Goal: Task Accomplishment & Management: Use online tool/utility

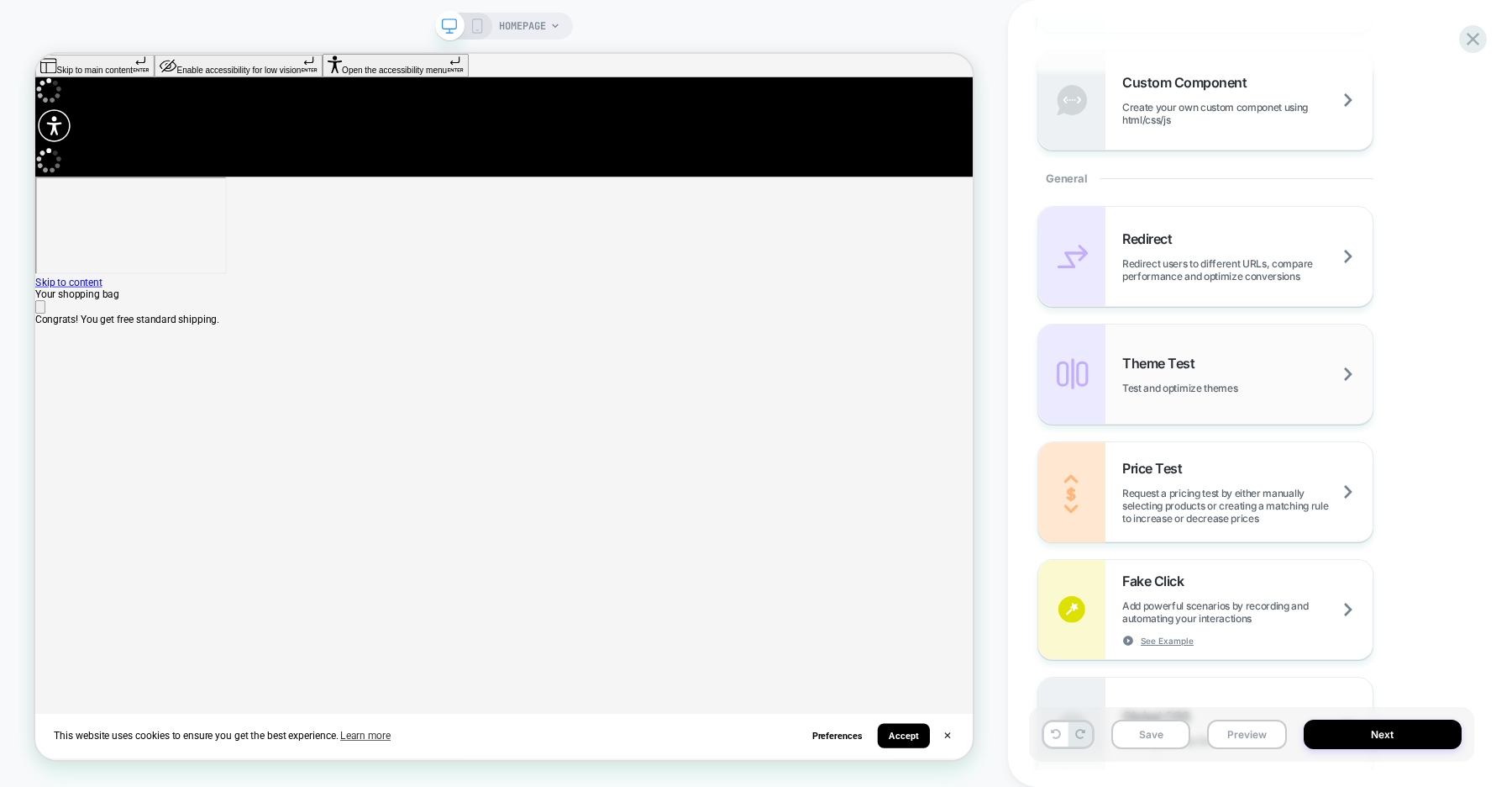
click at [1277, 374] on div "Theme Test Test and optimize themes" at bounding box center [1247, 374] width 250 height 39
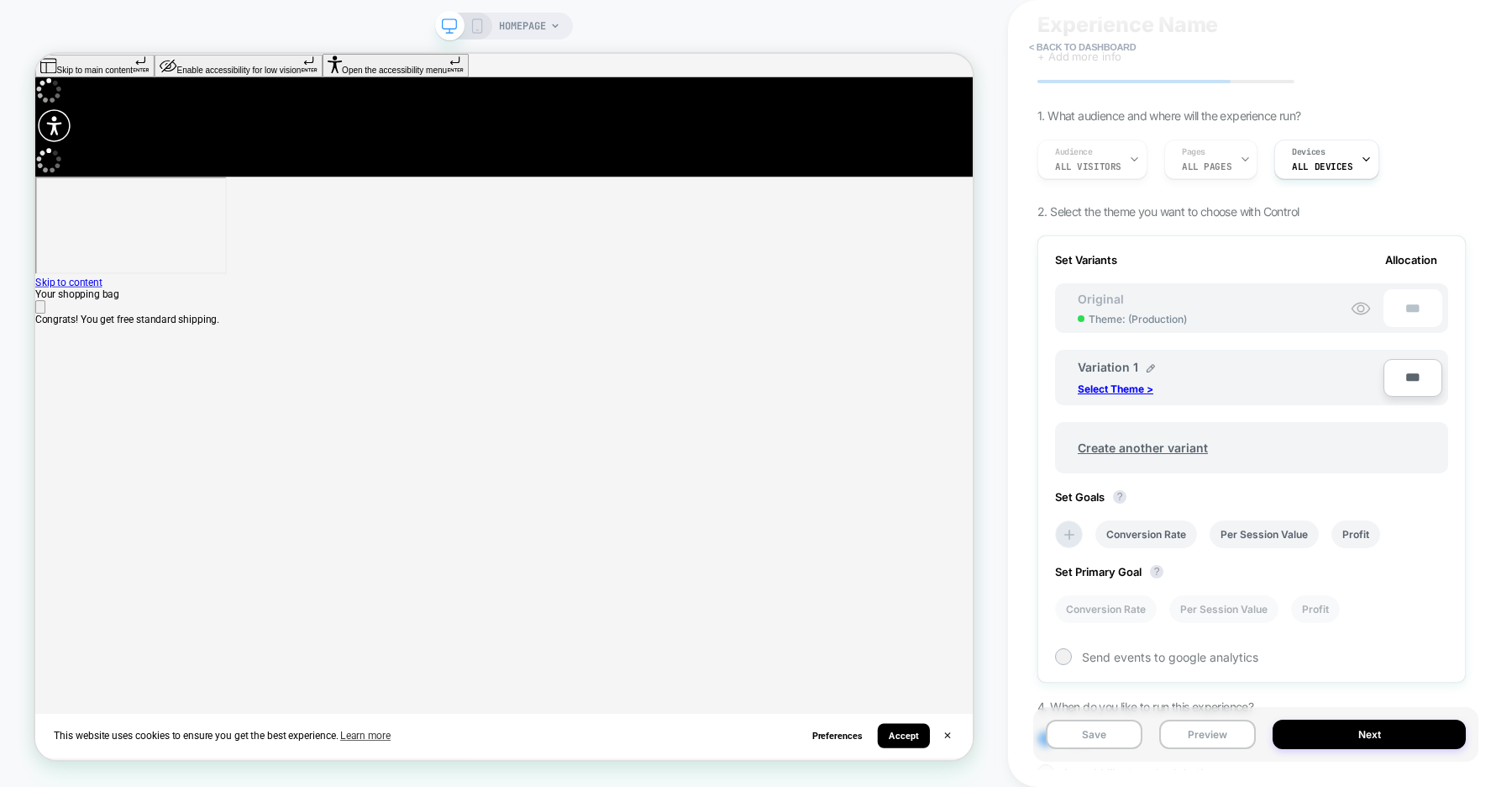
scroll to position [59, 0]
click at [1122, 386] on p "Select Theme >" at bounding box center [1115, 385] width 76 height 12
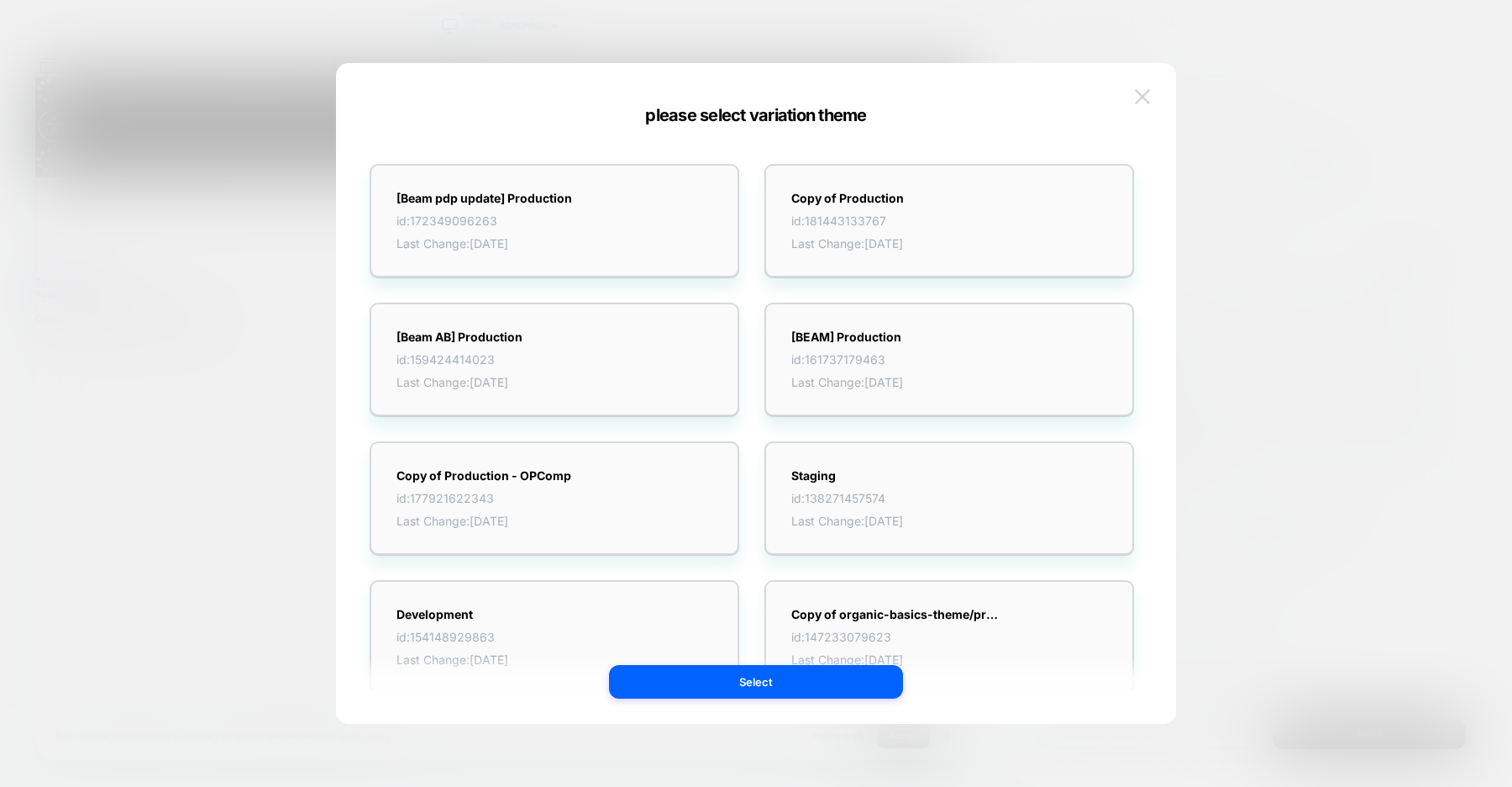
scroll to position [0, 0]
click at [1148, 95] on img at bounding box center [1143, 96] width 15 height 14
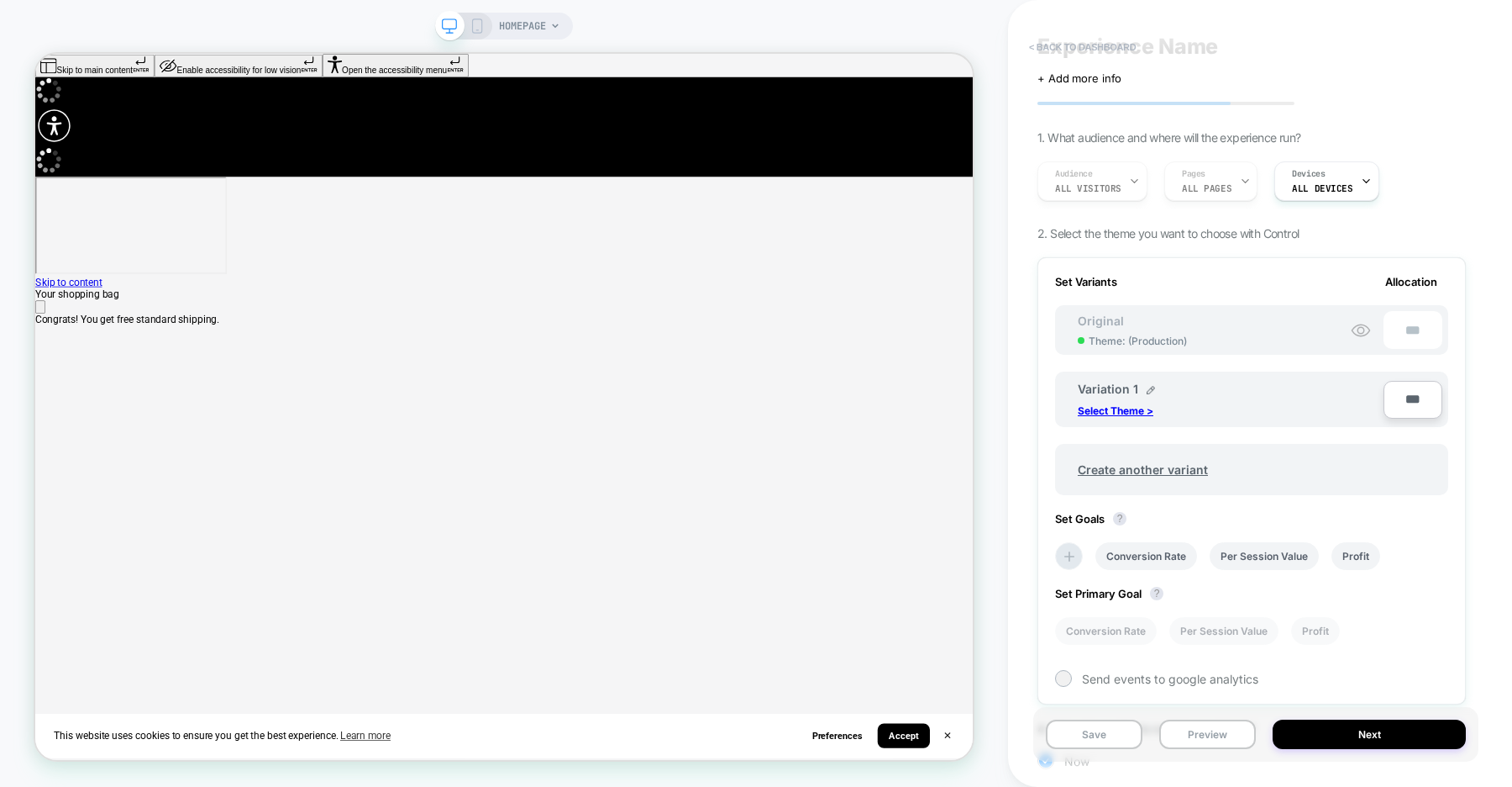
click at [1085, 45] on button "< back to dashboard" at bounding box center [1082, 47] width 123 height 27
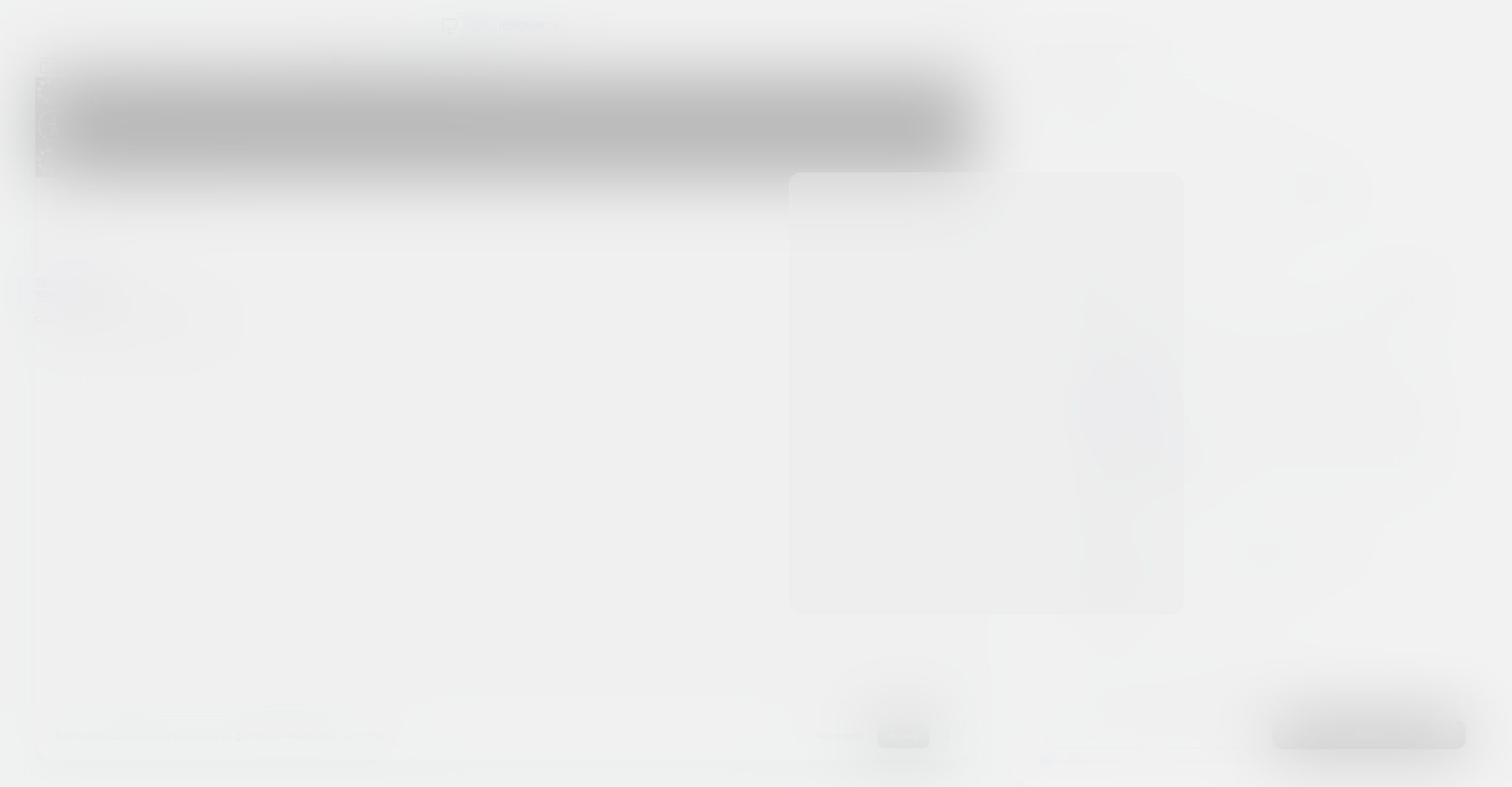
scroll to position [0, 1250]
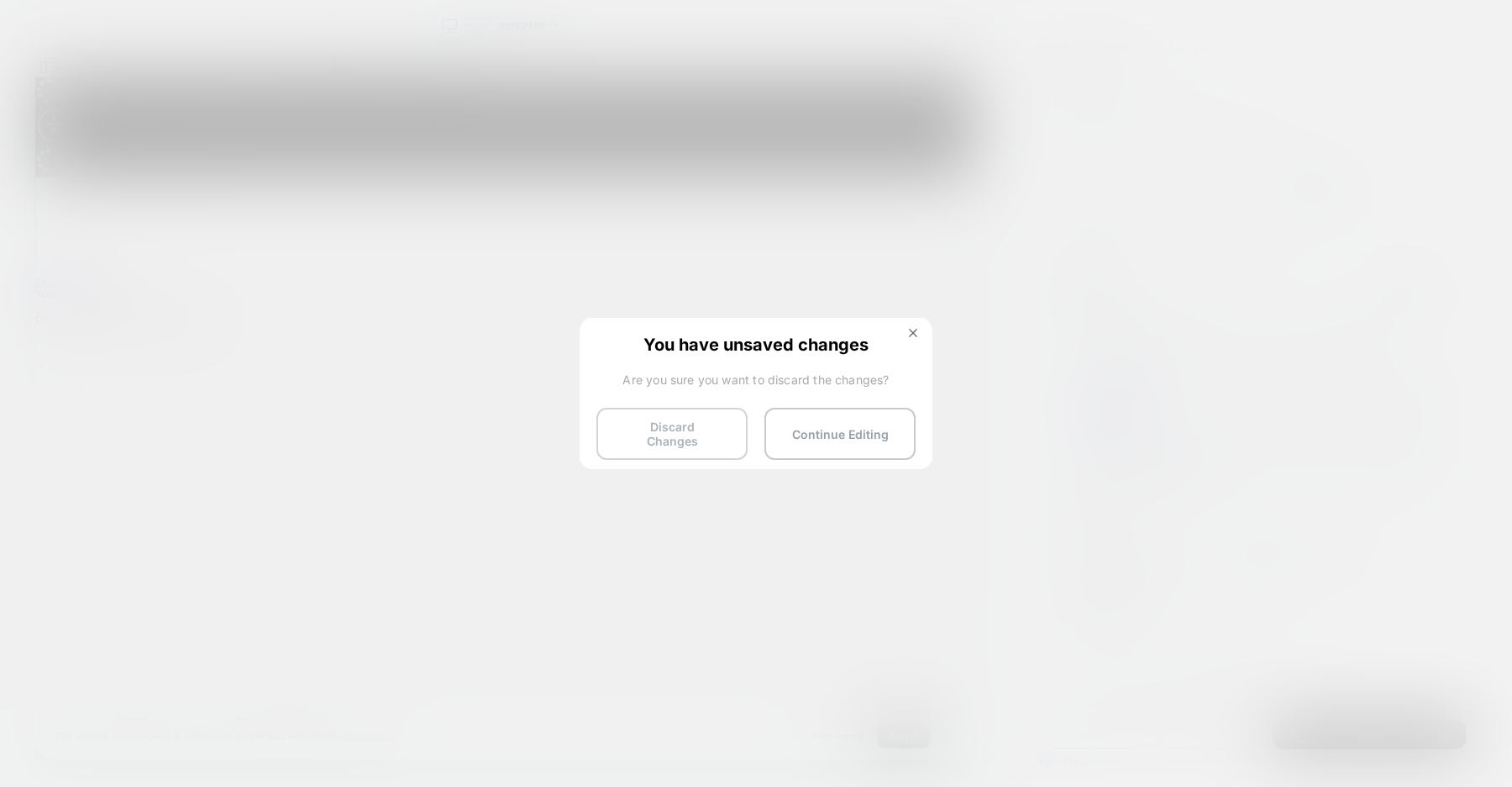
click at [660, 433] on button "Discard Changes" at bounding box center [672, 433] width 151 height 53
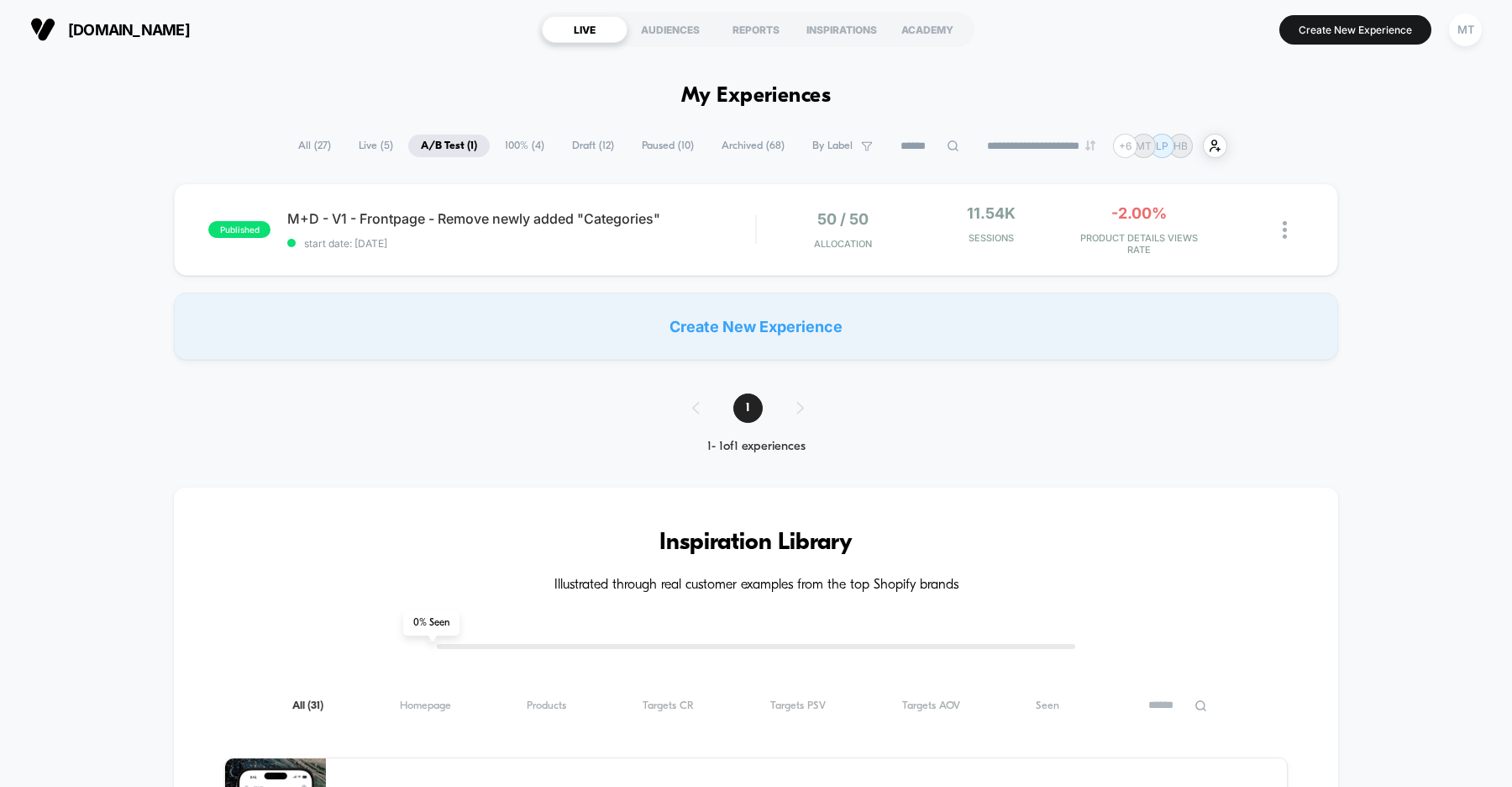
click at [86, 256] on div "published M+D - V1 - Frontpage - Remove newly added "Categories" start date: [D…" at bounding box center [756, 272] width 1512 height 177
click at [86, 221] on div "published M+D - V1 - Frontpage - Remove newly added "Categories" start date: [D…" at bounding box center [756, 272] width 1512 height 177
click at [1370, 23] on button "Create New Experience" at bounding box center [1355, 30] width 152 height 30
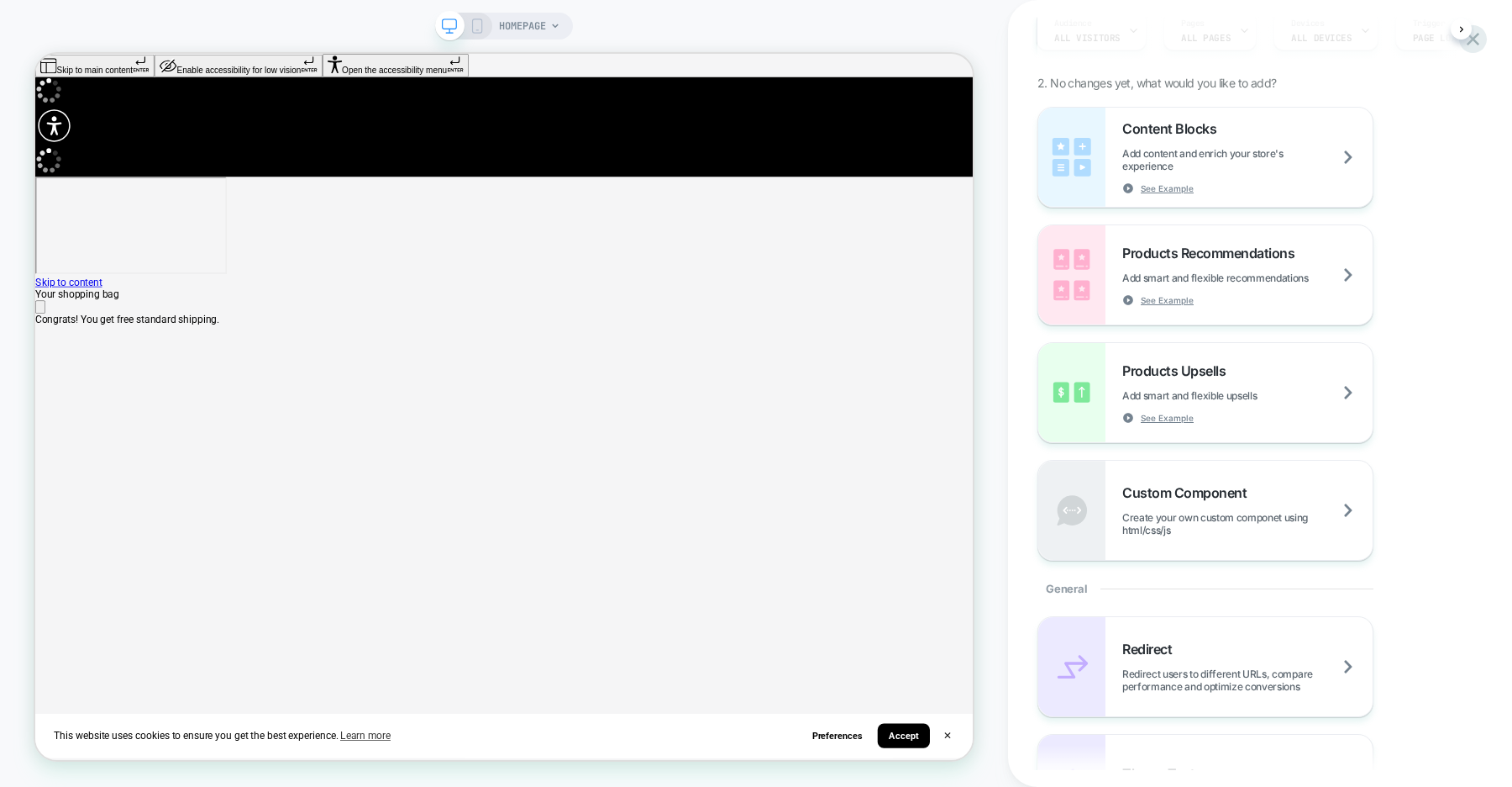
scroll to position [187, 0]
drag, startPoint x: 1272, startPoint y: 66, endPoint x: 1020, endPoint y: 162, distance: 269.7
click at [42, 395] on icon "Close" at bounding box center [42, 395] width 0 height 0
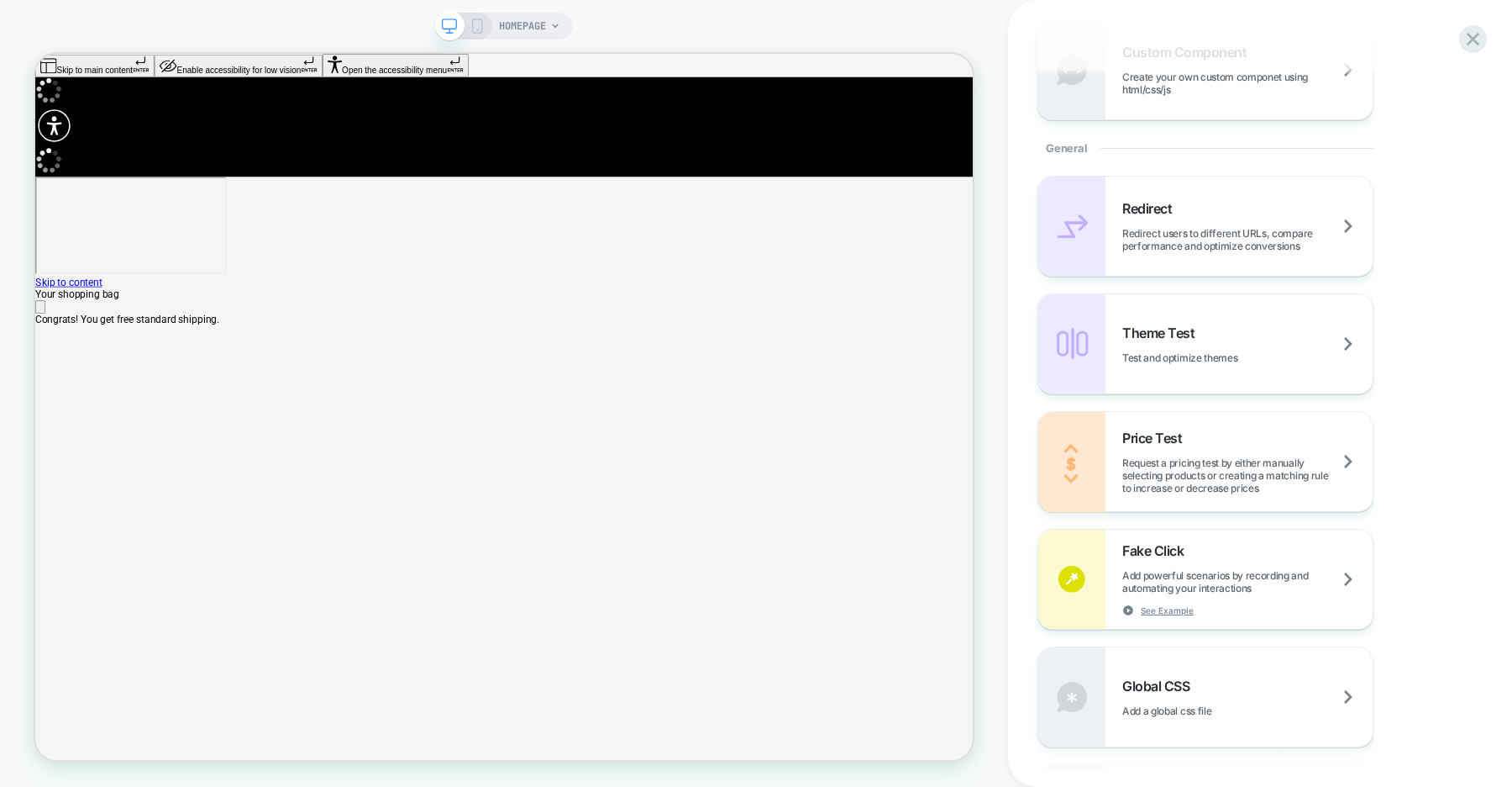
scroll to position [0, 1250]
click at [1209, 326] on div "Theme Test Test and optimize themes" at bounding box center [1247, 343] width 250 height 39
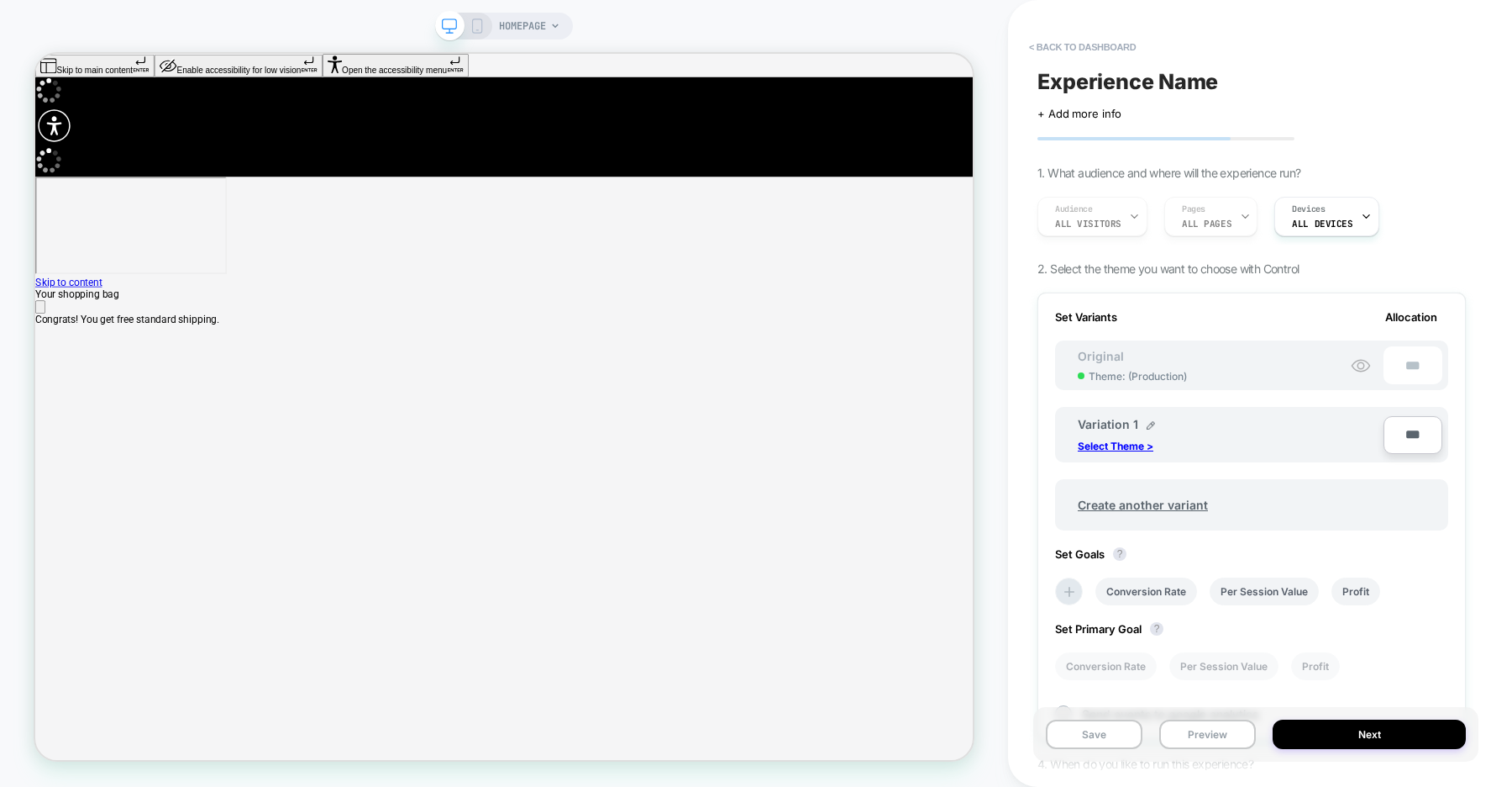
scroll to position [0, 0]
click at [1124, 448] on p "Select Theme >" at bounding box center [1115, 446] width 76 height 12
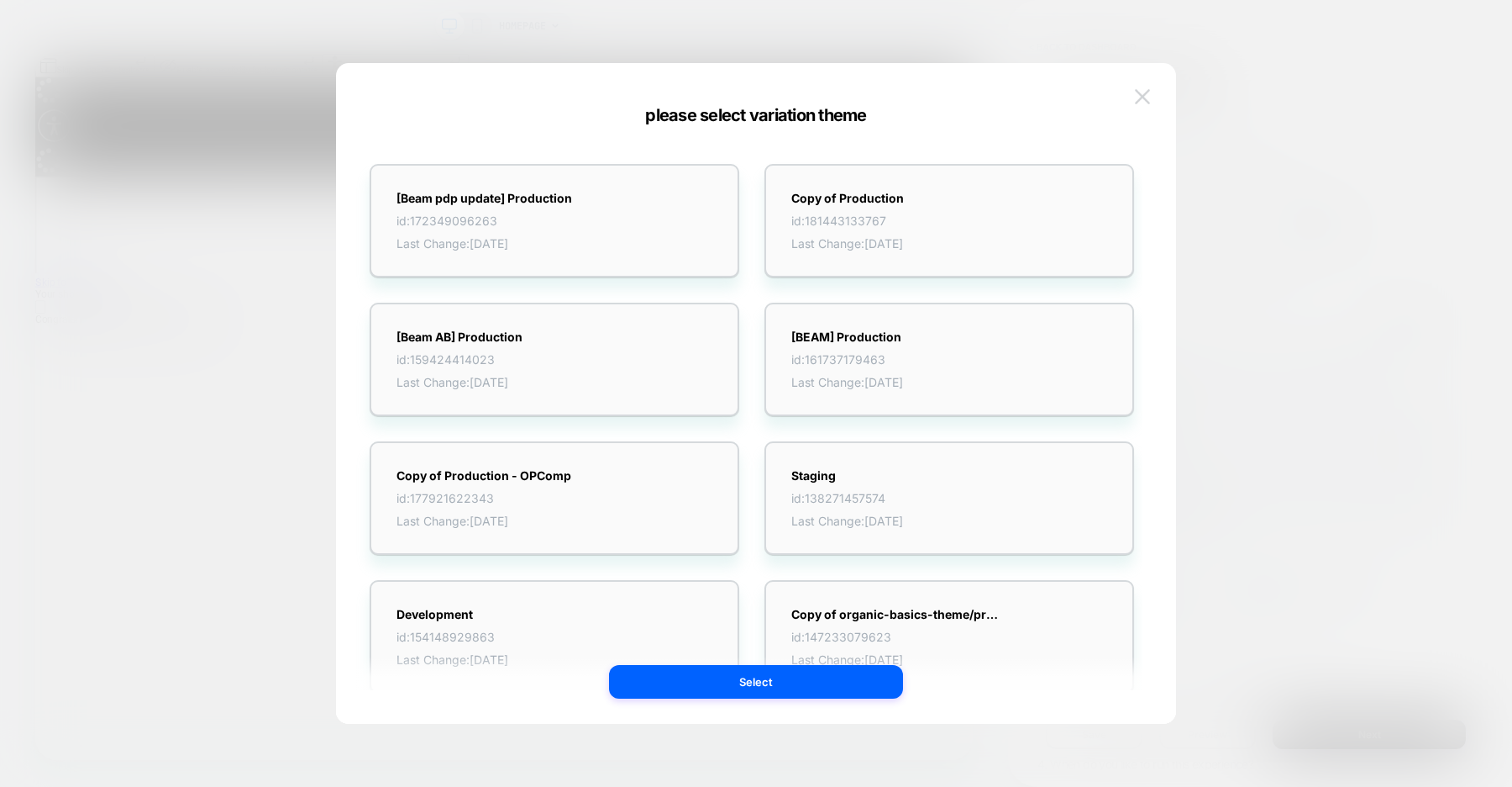
click at [1140, 99] on img at bounding box center [1143, 96] width 15 height 14
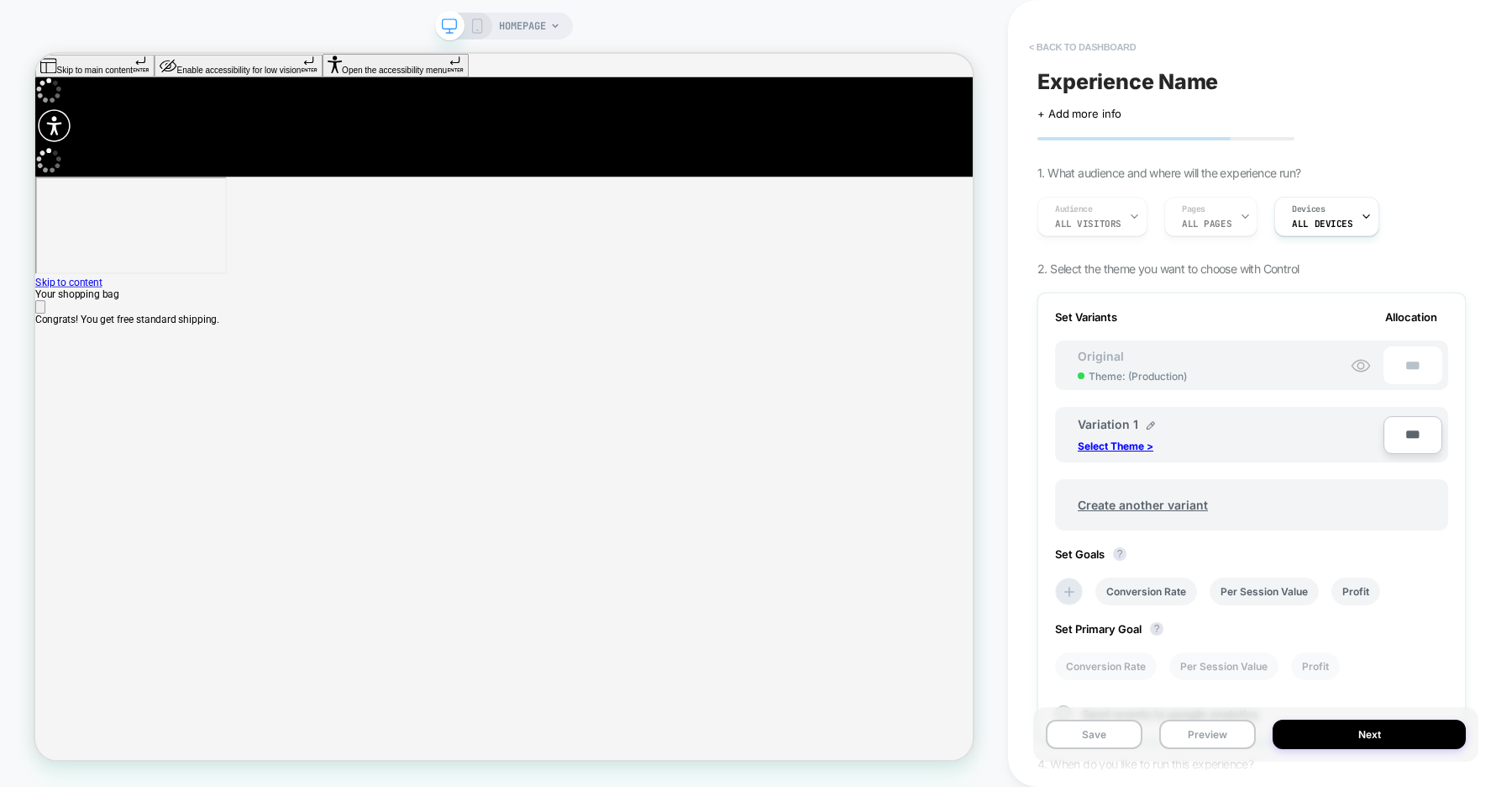
click at [1122, 55] on button "< back to dashboard" at bounding box center [1082, 47] width 123 height 27
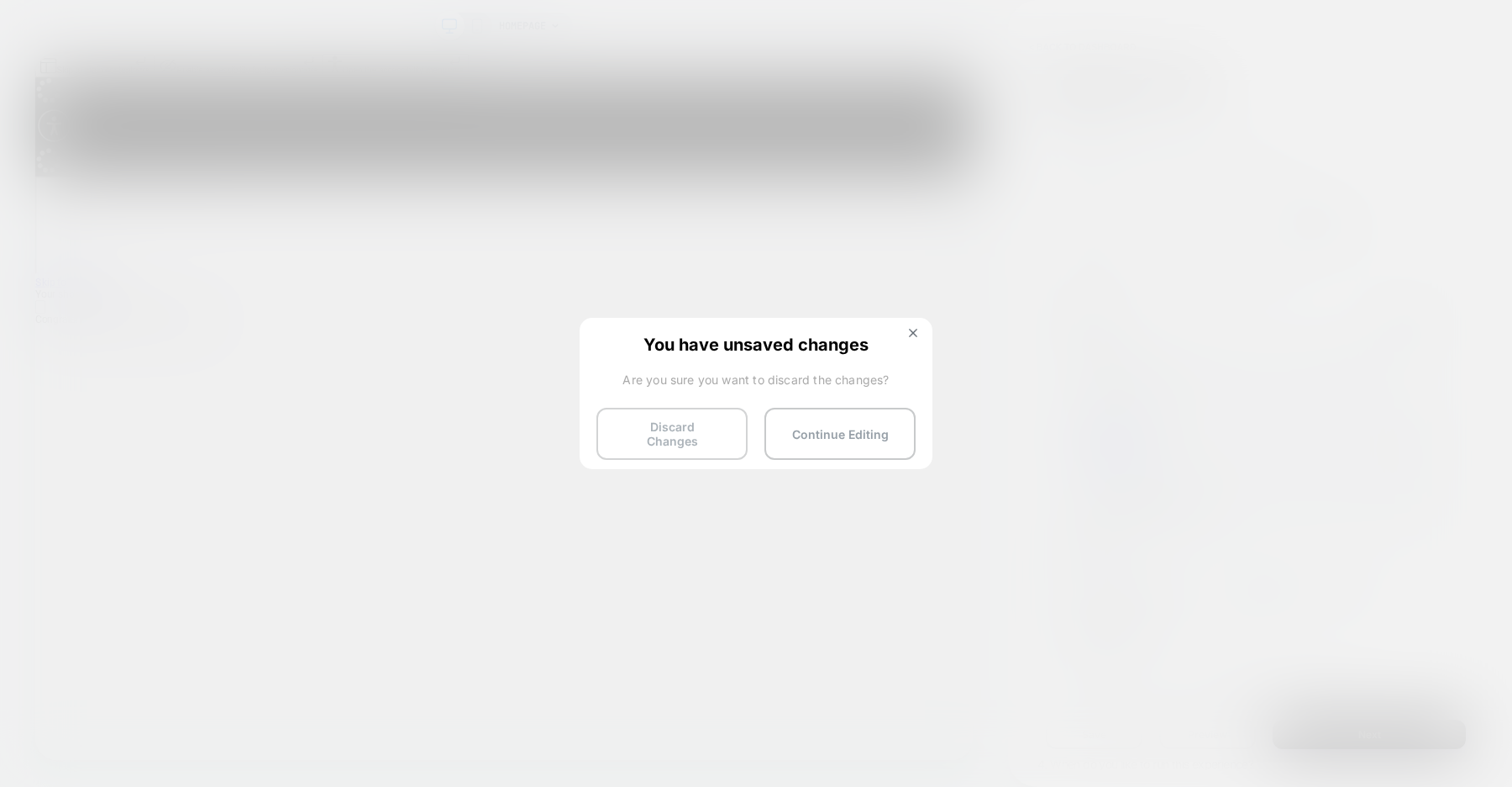
click at [657, 424] on button "Discard Changes" at bounding box center [672, 433] width 151 height 53
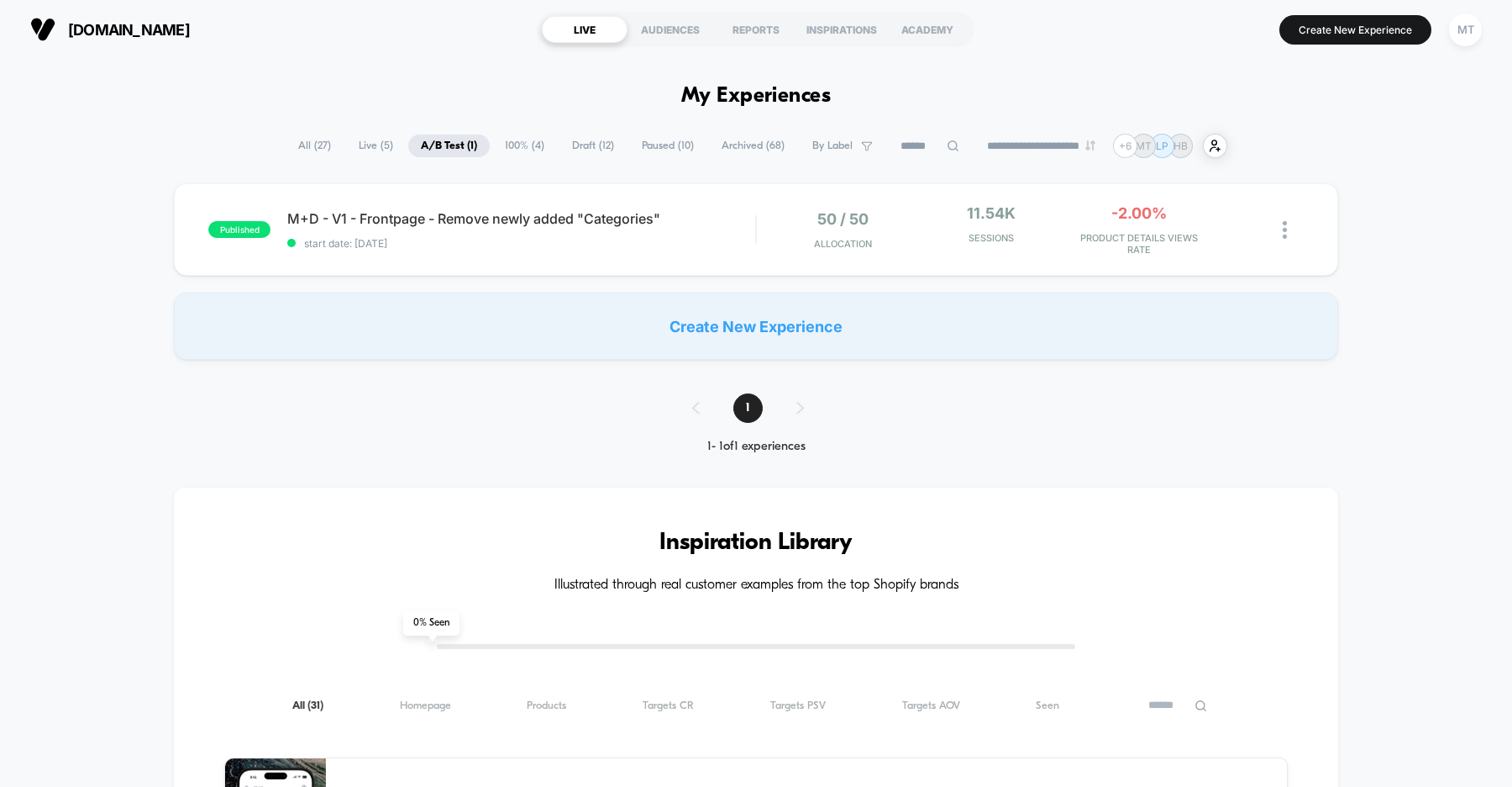
click at [87, 195] on div "published M+D - V1 - Frontpage - Remove newly added "Categories" start date: [D…" at bounding box center [756, 272] width 1512 height 177
